Goal: Task Accomplishment & Management: Manage account settings

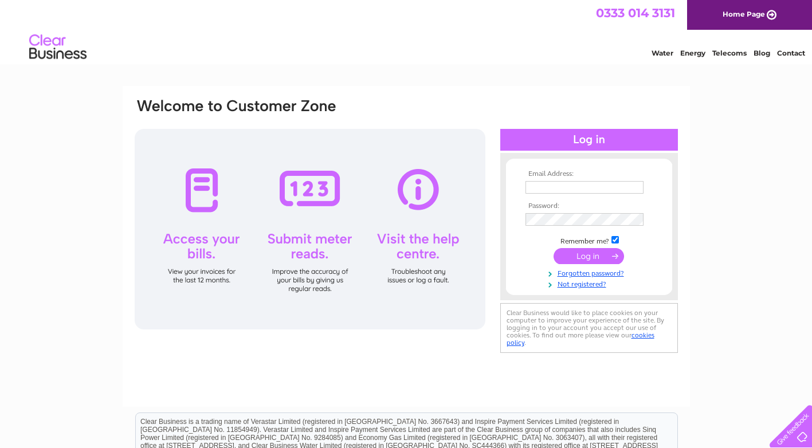
click at [540, 182] on input "text" at bounding box center [585, 187] width 118 height 13
type input "shari_21x@yahoo.co.uk"
click at [586, 258] on input "submit" at bounding box center [589, 257] width 71 height 16
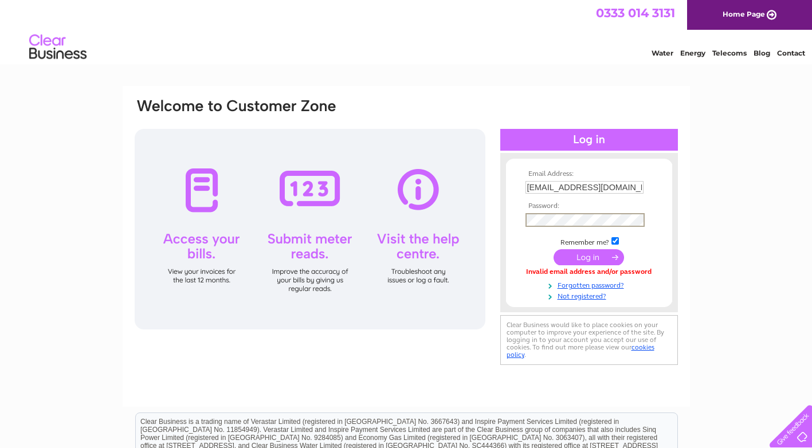
click at [592, 259] on input "submit" at bounding box center [589, 257] width 71 height 16
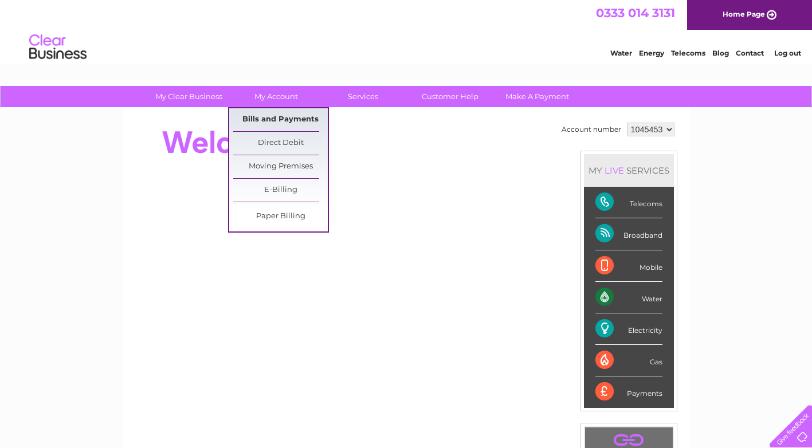
click at [285, 117] on link "Bills and Payments" at bounding box center [280, 119] width 95 height 23
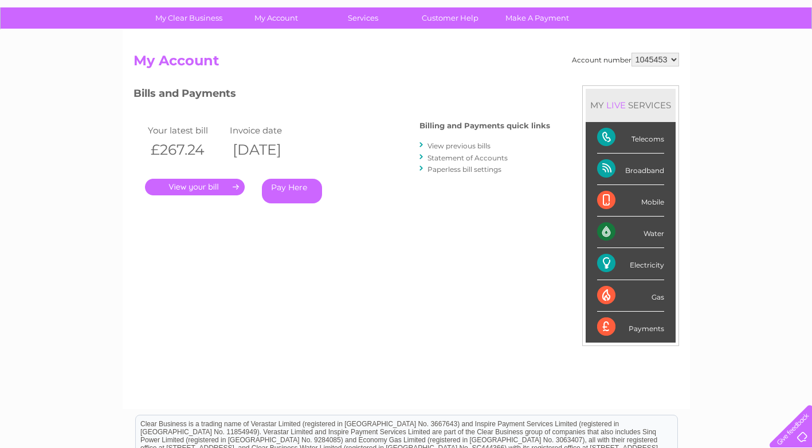
scroll to position [72, 0]
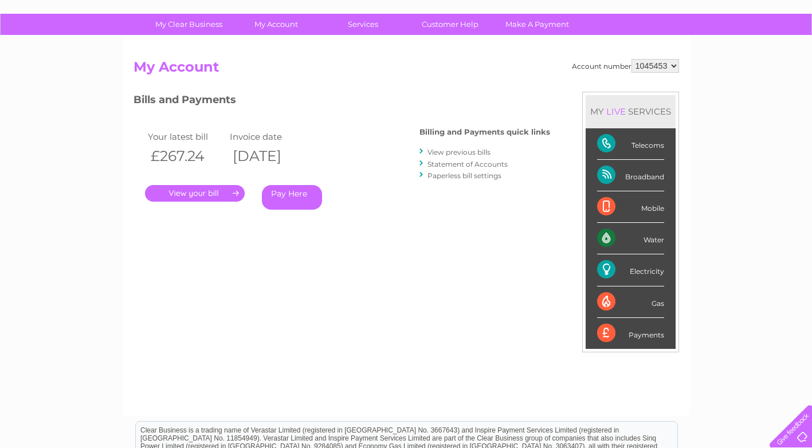
click at [203, 192] on link "." at bounding box center [195, 193] width 100 height 17
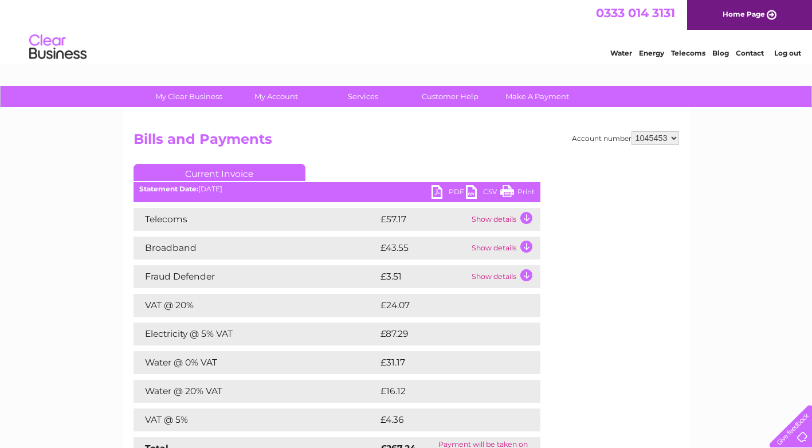
click at [453, 191] on link "PDF" at bounding box center [449, 193] width 34 height 17
